Goal: Transaction & Acquisition: Download file/media

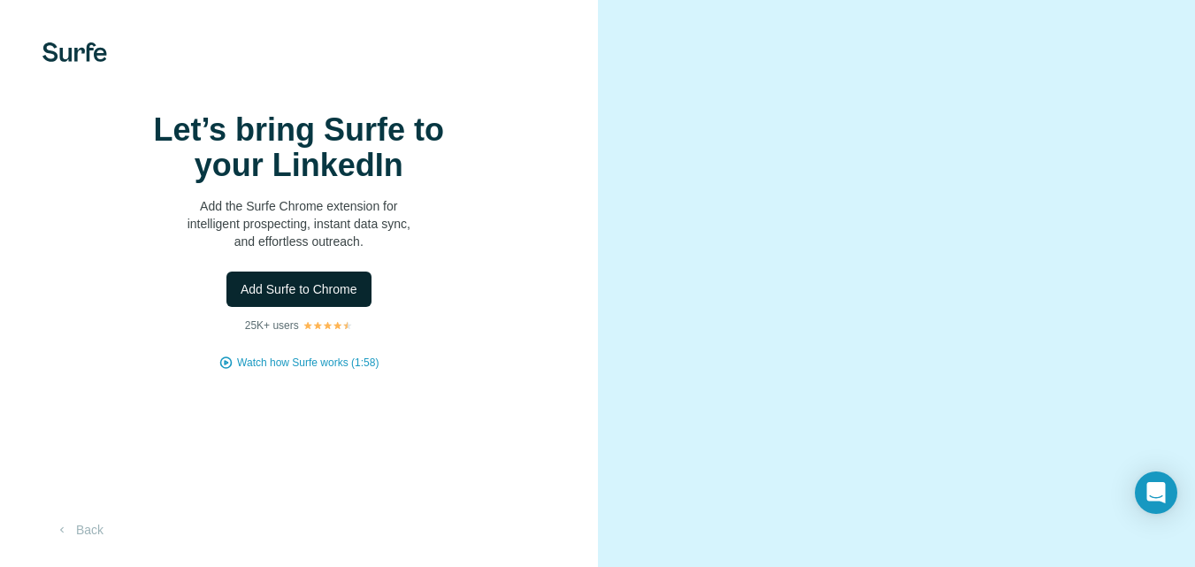
click at [337, 298] on span "Add Surfe to Chrome" at bounding box center [299, 289] width 117 height 18
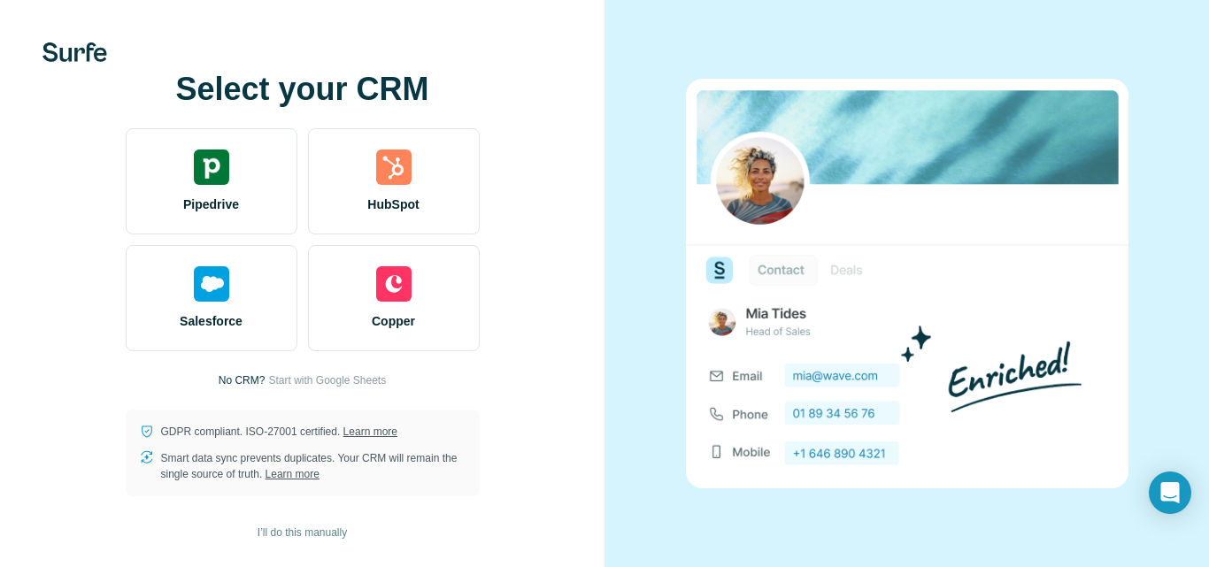
click at [95, 65] on div "Select your CRM Pipedrive HubSpot Salesforce Copper No CRM? Start with Google S…" at bounding box center [302, 283] width 604 height 567
click at [81, 57] on img at bounding box center [74, 51] width 65 height 19
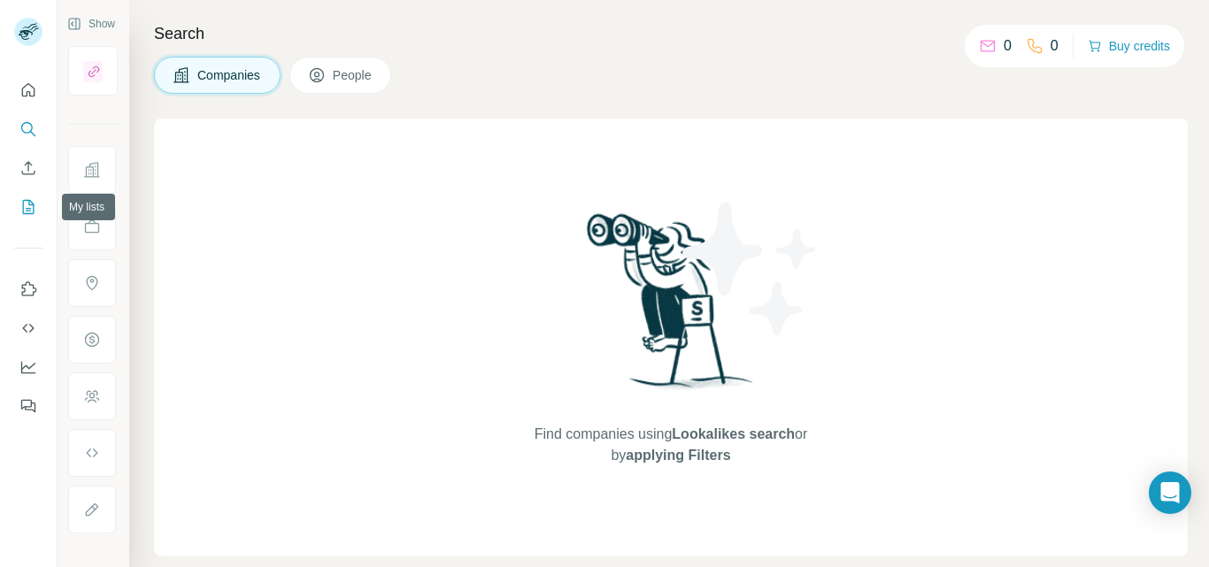
click at [27, 211] on icon "My lists" at bounding box center [28, 207] width 18 height 18
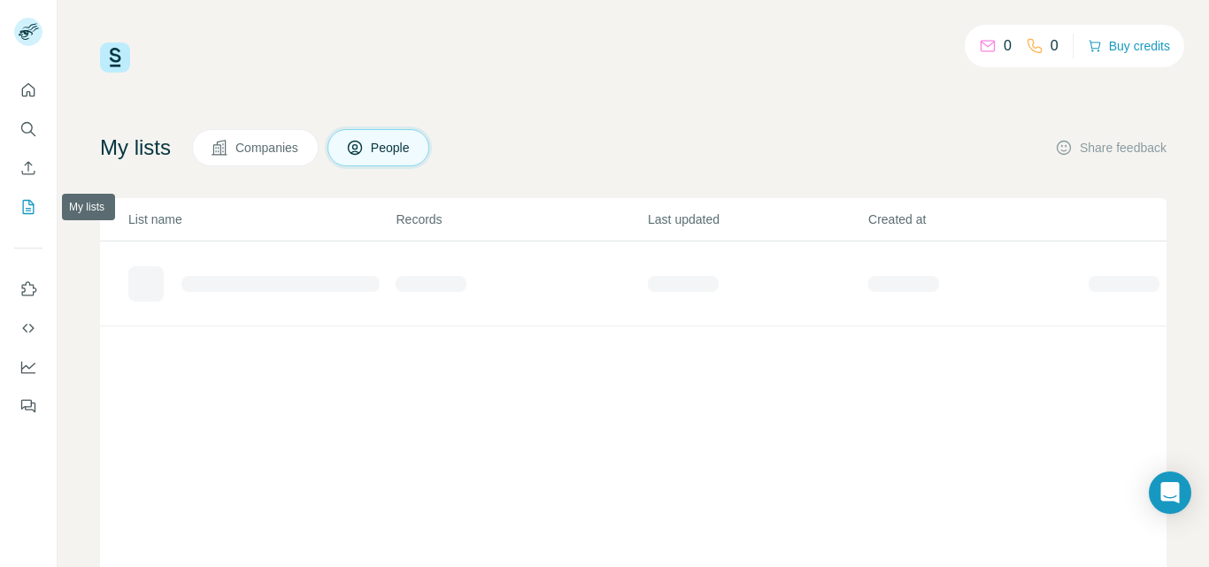
click at [27, 211] on icon "My lists" at bounding box center [28, 207] width 18 height 18
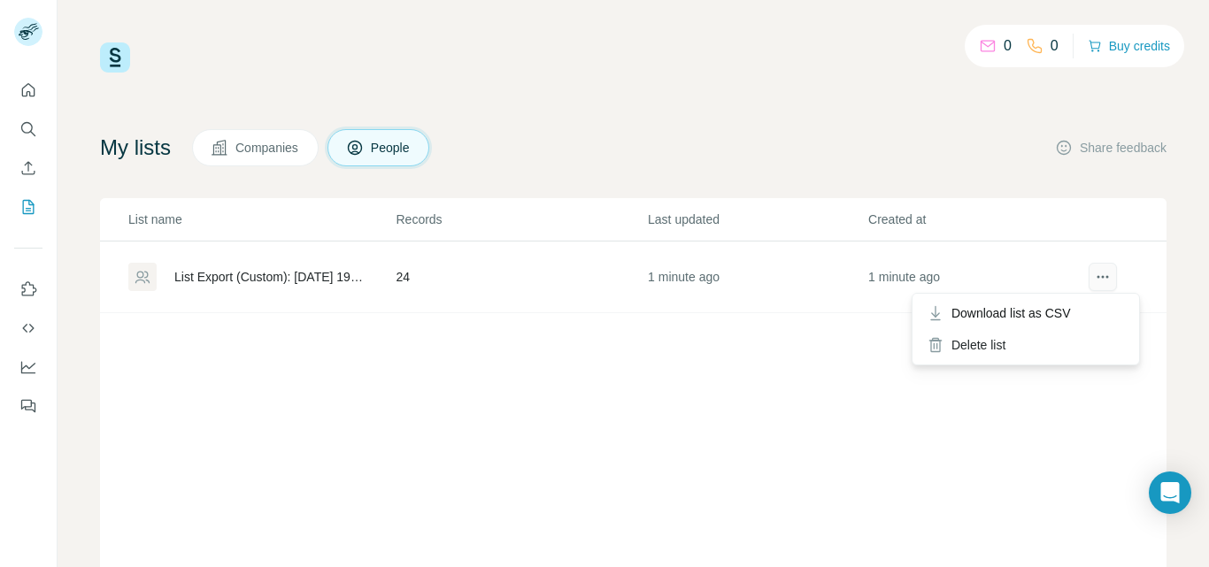
click at [1093, 280] on icon "actions" at bounding box center [1102, 277] width 18 height 18
click at [1055, 307] on span "Download list as CSV" at bounding box center [1010, 313] width 119 height 18
